Goal: Find specific page/section

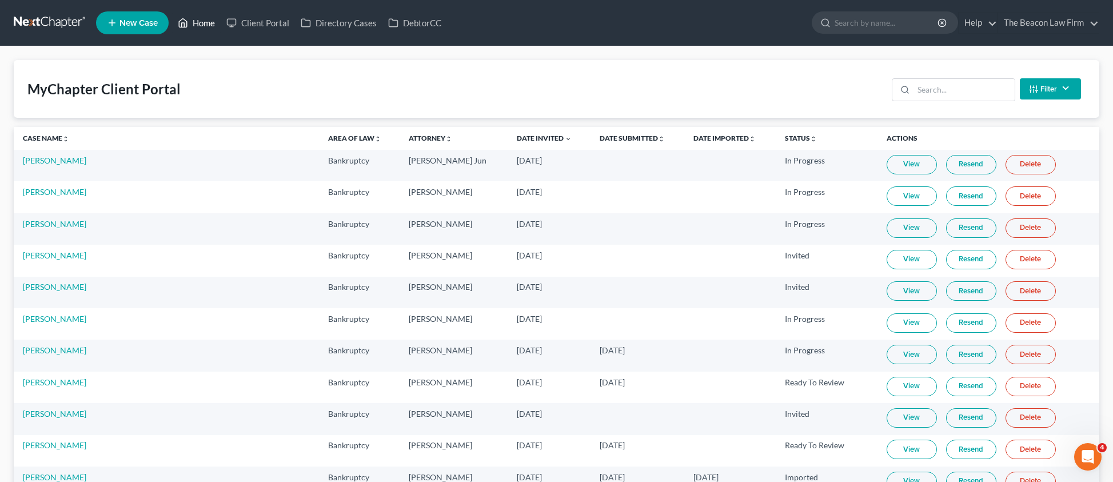
click at [197, 23] on link "Home" at bounding box center [196, 23] width 49 height 21
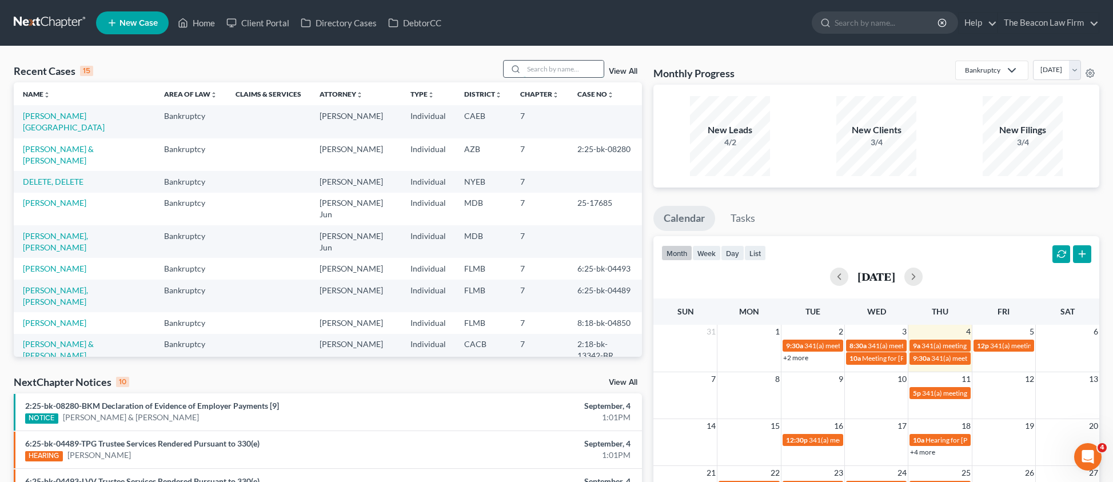
click at [583, 75] on input "search" at bounding box center [564, 69] width 80 height 17
type input "[PERSON_NAME]"
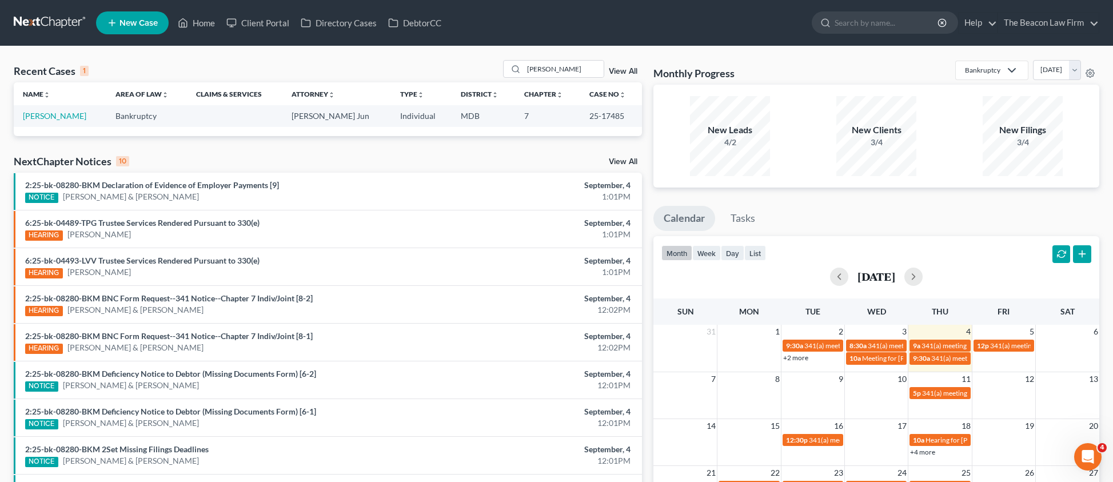
drag, startPoint x: 47, startPoint y: 117, endPoint x: 141, endPoint y: 109, distance: 93.5
click at [48, 117] on link "[PERSON_NAME]" at bounding box center [54, 116] width 63 height 10
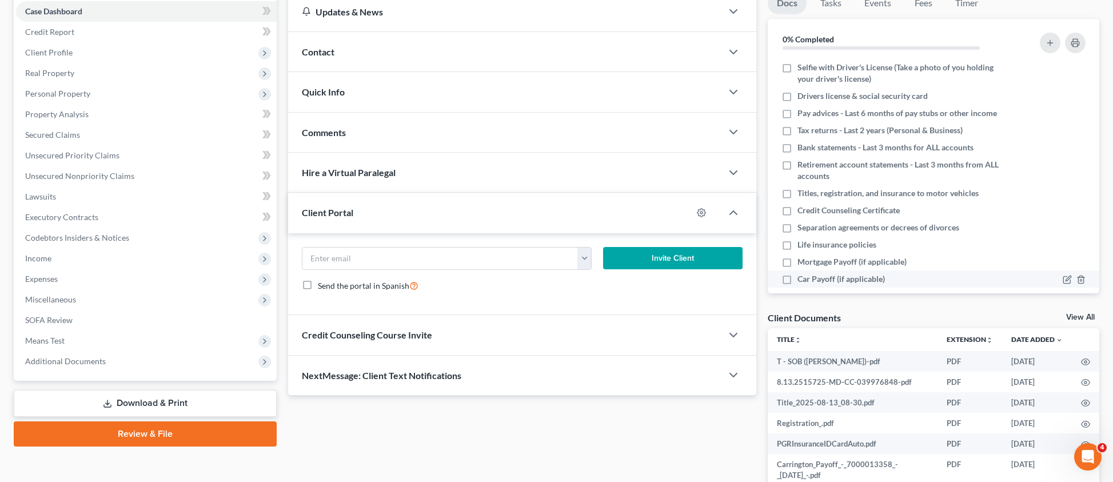
scroll to position [176, 0]
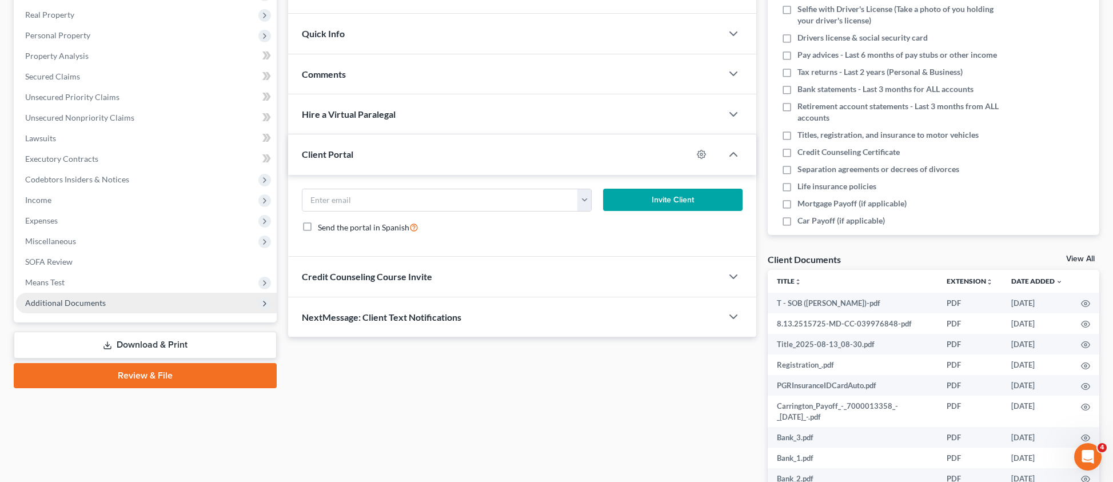
drag, startPoint x: 85, startPoint y: 300, endPoint x: 86, endPoint y: 311, distance: 10.9
click at [85, 301] on span "Additional Documents" at bounding box center [65, 303] width 81 height 10
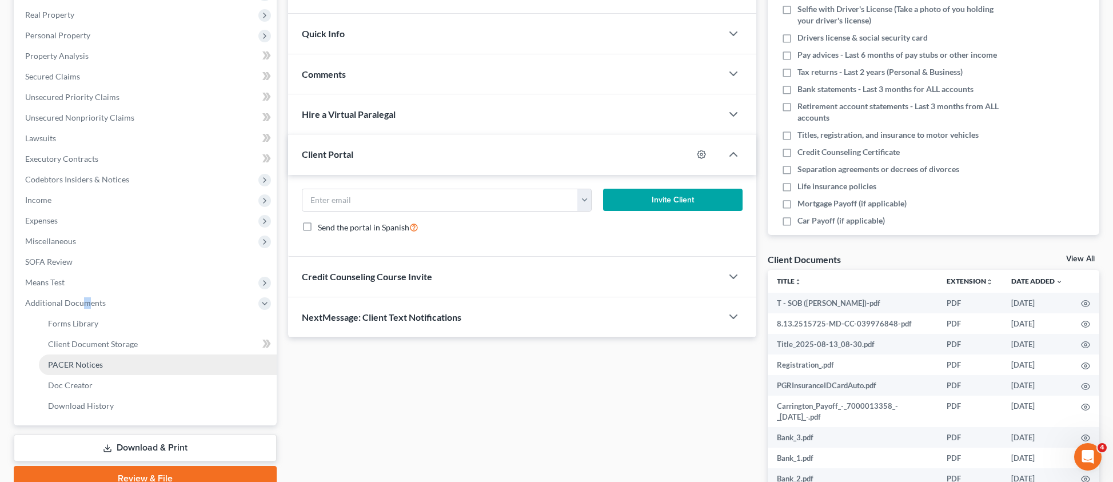
click at [93, 364] on span "PACER Notices" at bounding box center [75, 365] width 55 height 10
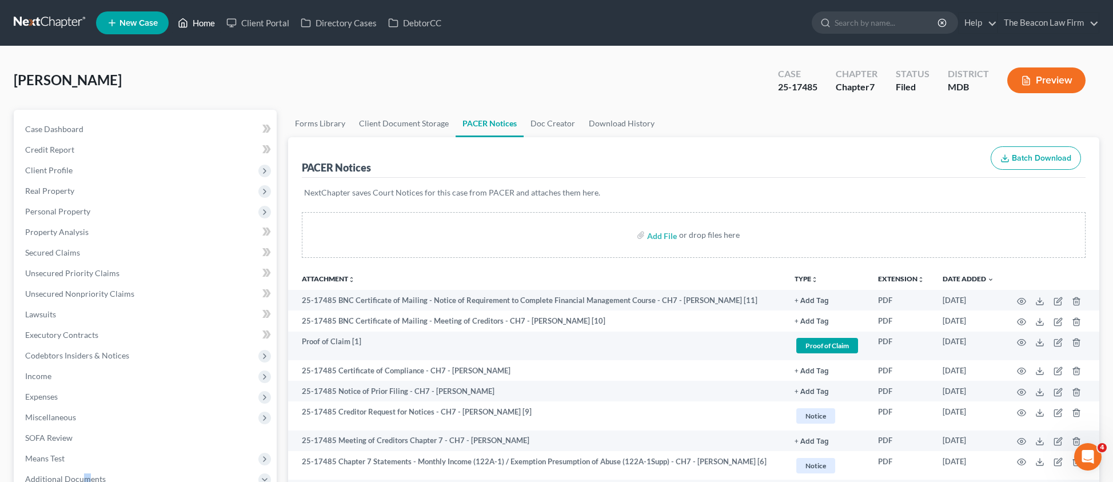
click at [198, 22] on link "Home" at bounding box center [196, 23] width 49 height 21
